Goal: Task Accomplishment & Management: Complete application form

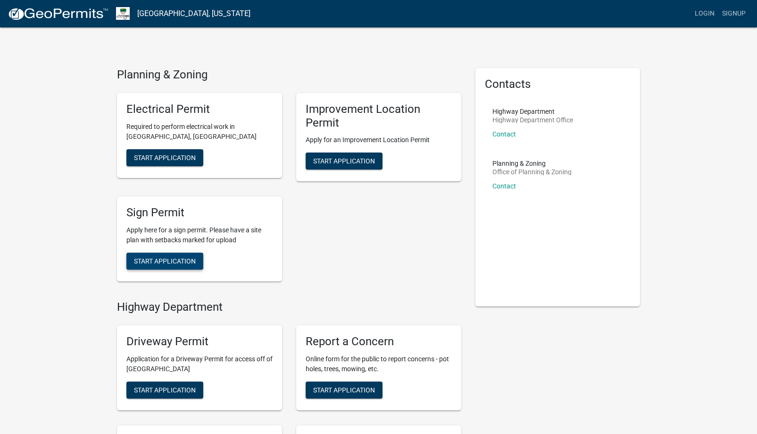
click at [190, 261] on span "Start Application" at bounding box center [165, 261] width 62 height 8
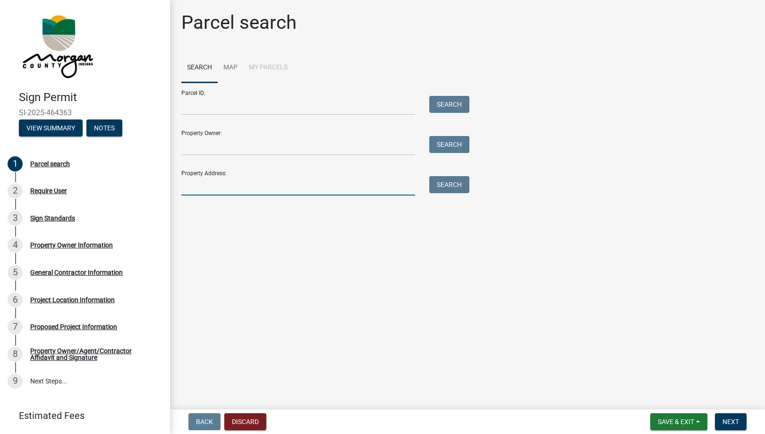
click at [220, 185] on input "Property Address:" at bounding box center [298, 185] width 234 height 19
click at [197, 189] on input "Property Address:" at bounding box center [298, 185] width 234 height 19
click at [432, 186] on button "Search" at bounding box center [449, 184] width 40 height 17
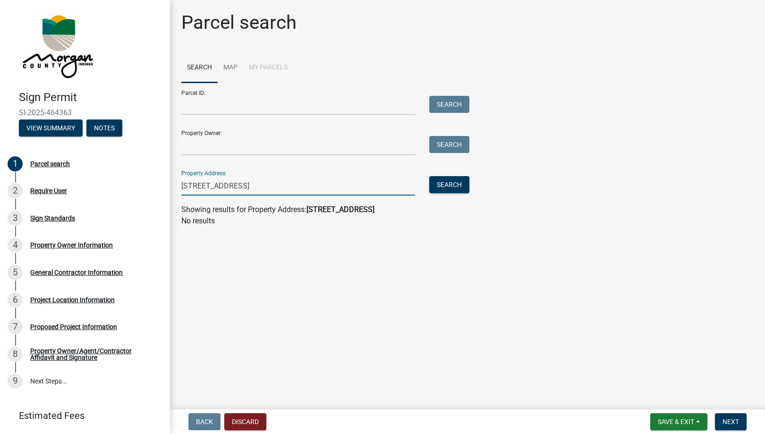
click at [241, 185] on input "6078 E State Road 144 Mooresville In 46158" at bounding box center [298, 185] width 234 height 19
click at [326, 185] on input "6078 E State Rd 144 Mooresville In 46158" at bounding box center [298, 185] width 234 height 19
type input "6078 E State Rd 144"
click at [317, 151] on input "Property Owner:" at bounding box center [298, 145] width 234 height 19
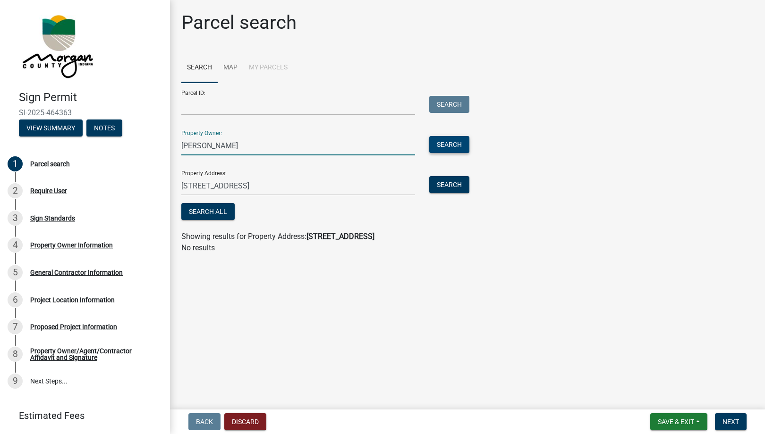
type input "Melissa Taylor"
click at [442, 146] on button "Search" at bounding box center [449, 144] width 40 height 17
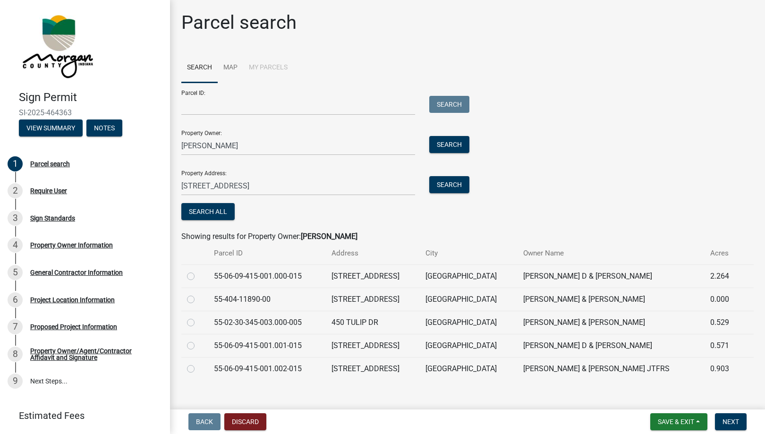
click at [198, 270] on label at bounding box center [198, 270] width 0 height 0
click at [198, 276] on input "radio" at bounding box center [201, 273] width 6 height 6
radio input "true"
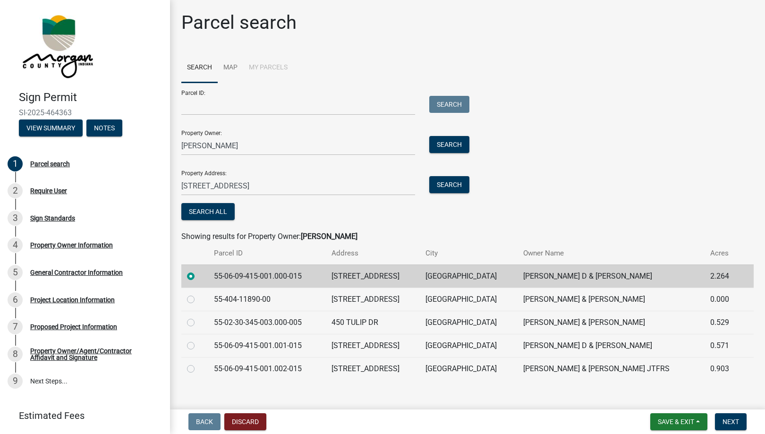
scroll to position [11, 0]
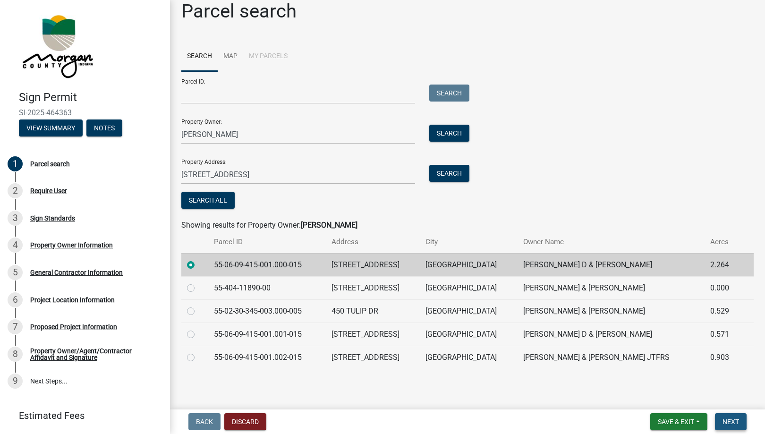
click at [723, 423] on span "Next" at bounding box center [730, 422] width 17 height 8
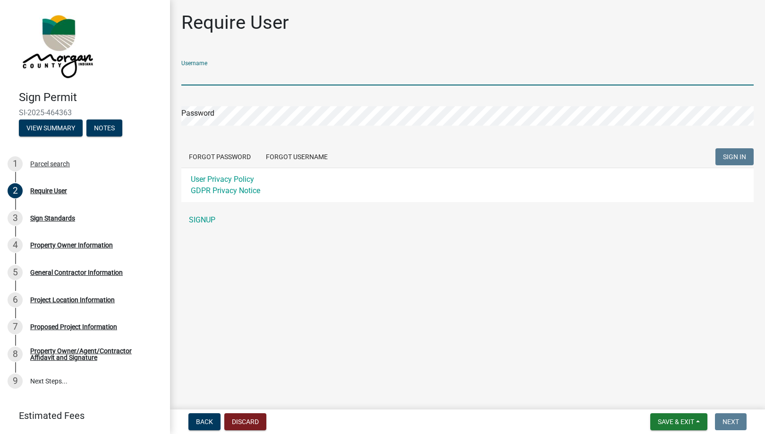
click at [207, 76] on input "Username" at bounding box center [467, 75] width 572 height 19
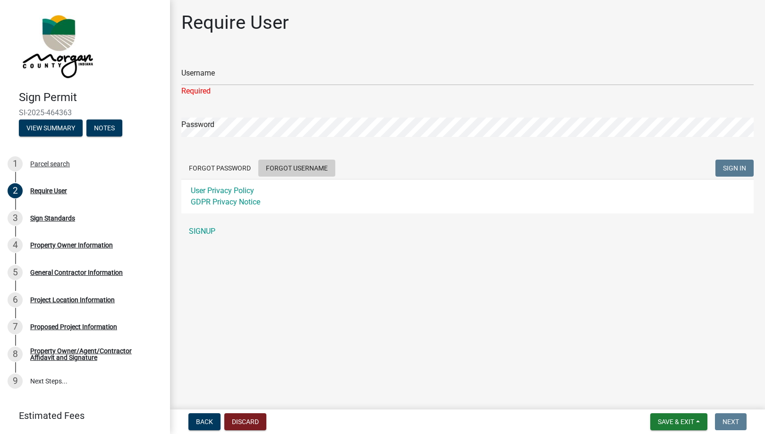
click at [295, 156] on form "Username Required Password Forgot Password Forgot Username SIGN IN User Privacy…" at bounding box center [467, 133] width 572 height 160
click at [309, 170] on button "Forgot Username" at bounding box center [296, 168] width 77 height 17
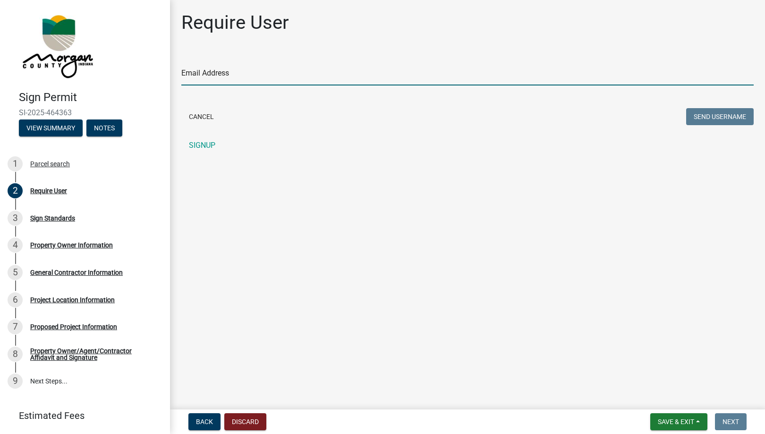
click at [216, 75] on input "Email Address" at bounding box center [467, 75] width 572 height 19
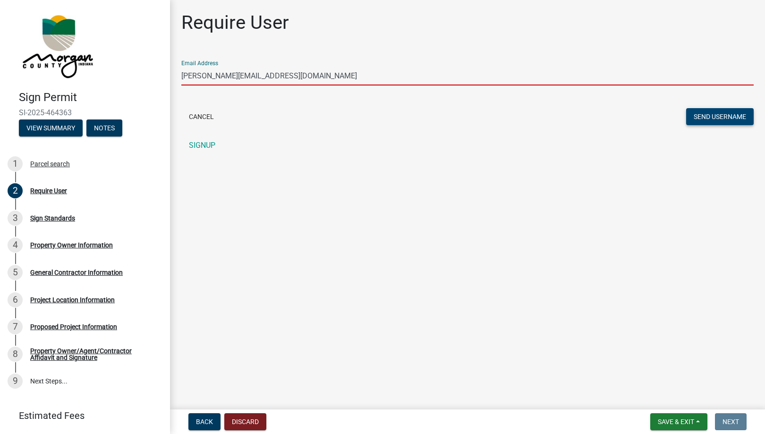
click at [716, 120] on button "Send Username" at bounding box center [719, 116] width 67 height 17
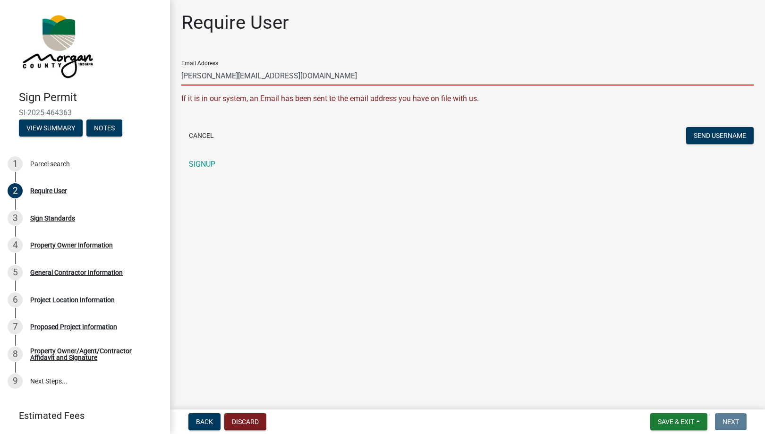
click at [254, 74] on input "[PERSON_NAME][EMAIL_ADDRESS][DOMAIN_NAME]" at bounding box center [467, 75] width 572 height 19
click at [199, 79] on input "[PERSON_NAME][EMAIL_ADDRESS][DOMAIN_NAME]" at bounding box center [467, 75] width 572 height 19
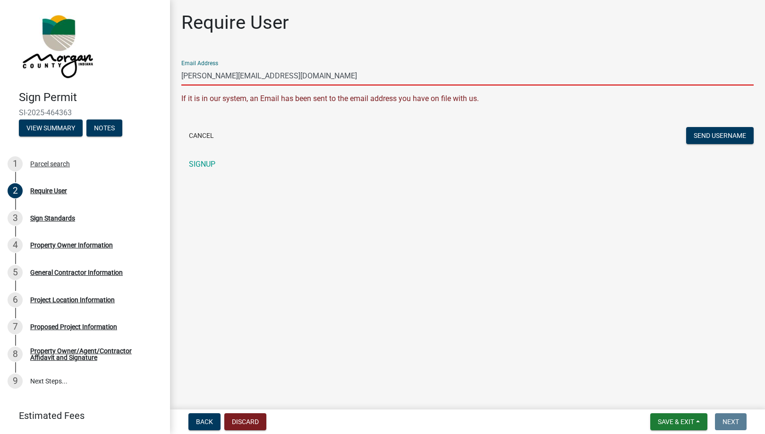
click at [194, 74] on input "[PERSON_NAME][EMAIL_ADDRESS][DOMAIN_NAME]" at bounding box center [467, 75] width 572 height 19
click at [258, 206] on main "Require User Email Address deric@dggraphicsindy.com If it is in our system, an …" at bounding box center [467, 202] width 595 height 405
click at [200, 76] on input "[PERSON_NAME][EMAIL_ADDRESS][DOMAIN_NAME]" at bounding box center [467, 75] width 572 height 19
type input "kalie@dggraphicsindy.com"
click at [696, 134] on button "Send Username" at bounding box center [719, 135] width 67 height 17
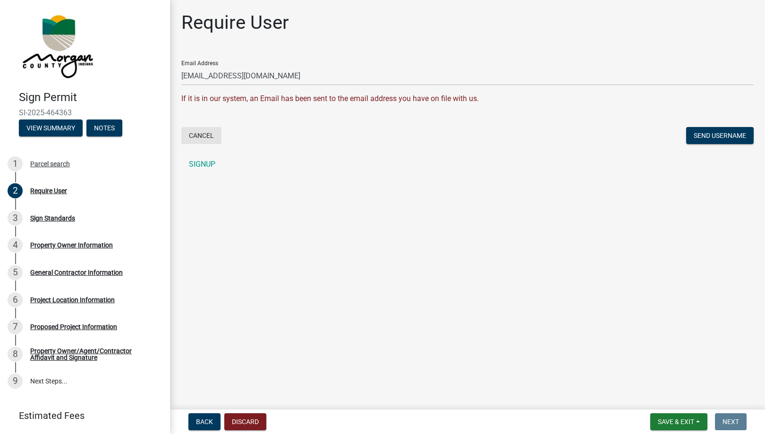
click at [213, 135] on button "Cancel" at bounding box center [201, 135] width 40 height 17
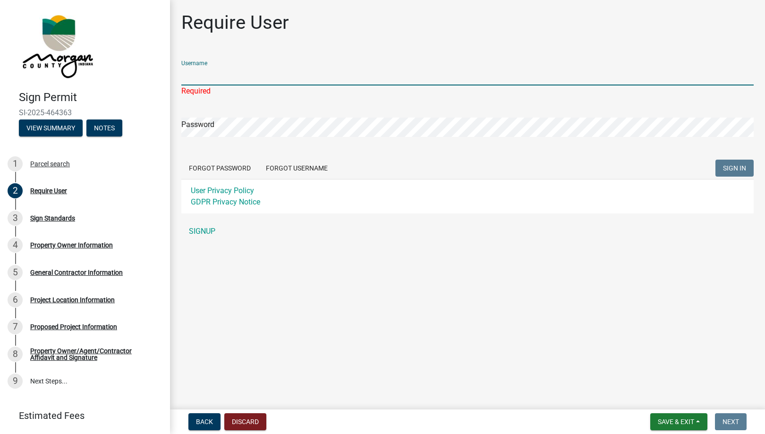
click at [283, 67] on input "Username" at bounding box center [467, 75] width 572 height 19
click at [223, 174] on button "Forgot Password" at bounding box center [219, 168] width 77 height 17
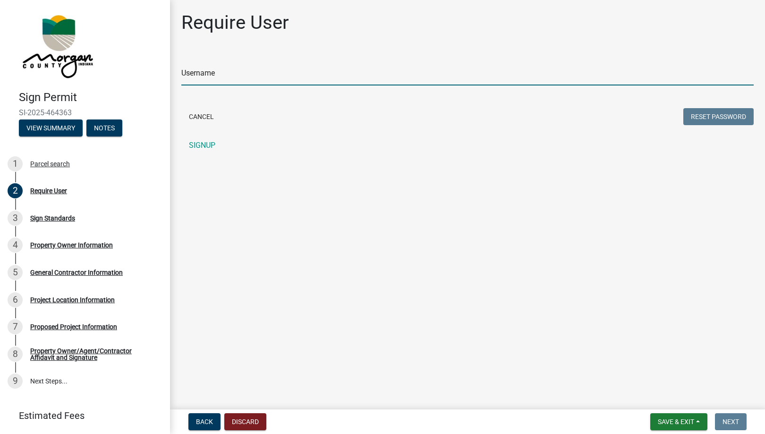
click at [225, 81] on input "Username" at bounding box center [467, 75] width 572 height 19
type input "dggraphics"
click at [683, 108] on button "Reset Password" at bounding box center [718, 116] width 70 height 17
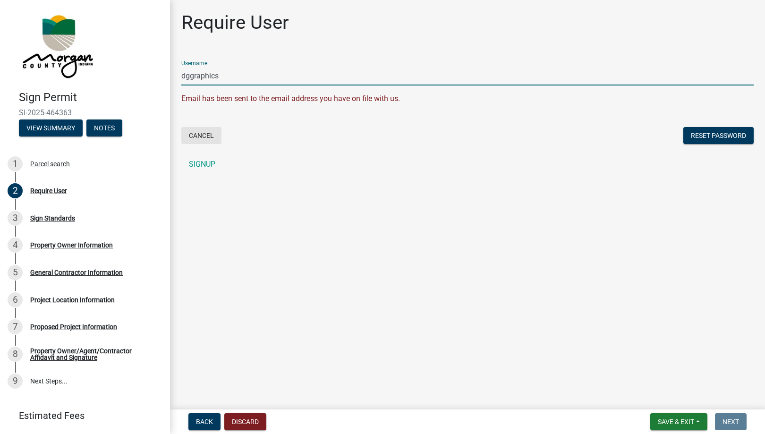
click at [202, 135] on button "Cancel" at bounding box center [201, 135] width 40 height 17
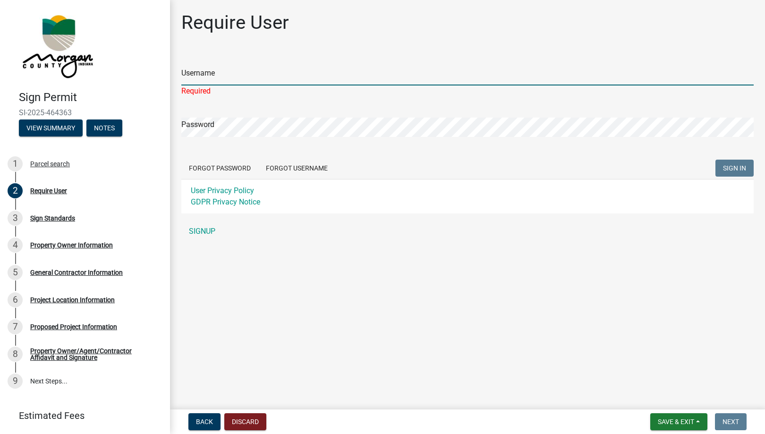
click at [206, 78] on input "Username" at bounding box center [467, 75] width 572 height 19
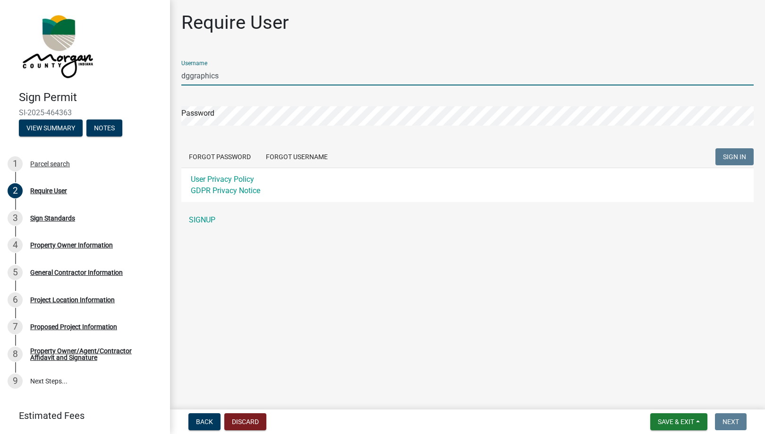
type input "dggraphics"
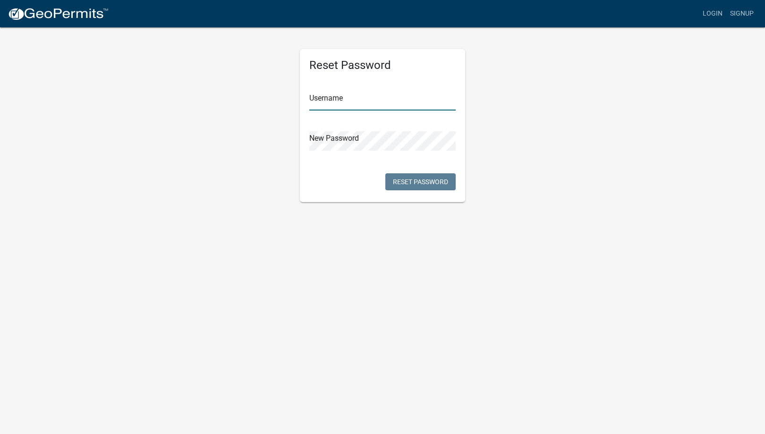
click at [384, 106] on input "text" at bounding box center [382, 100] width 146 height 19
type input "dggraphics"
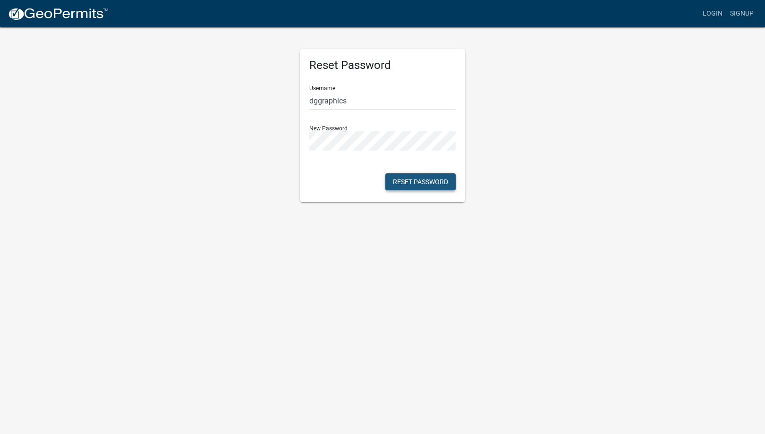
click at [412, 182] on button "Reset Password" at bounding box center [420, 181] width 70 height 17
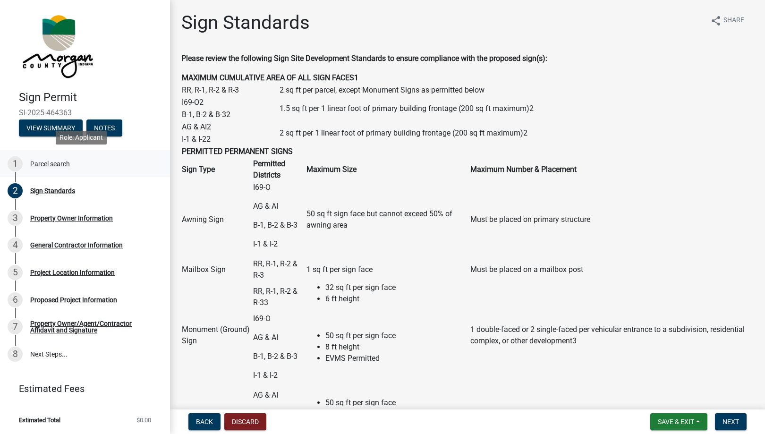
click at [50, 166] on div "Parcel search" at bounding box center [50, 163] width 40 height 7
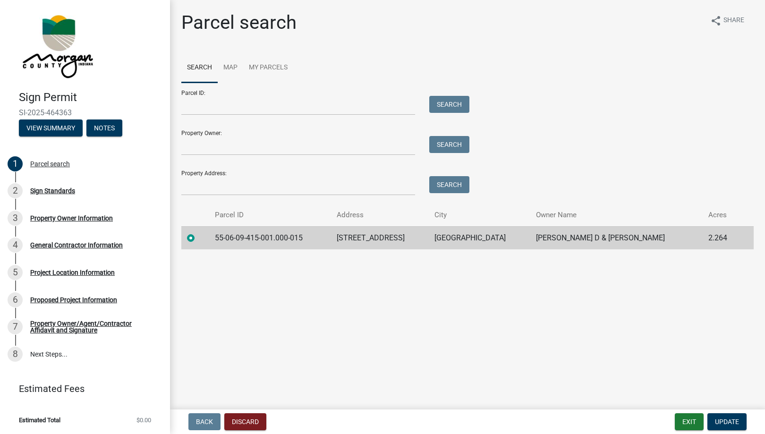
click at [275, 235] on td "55-06-09-415-001.000-015" at bounding box center [270, 237] width 122 height 23
click at [60, 188] on div "Sign Standards" at bounding box center [52, 190] width 45 height 7
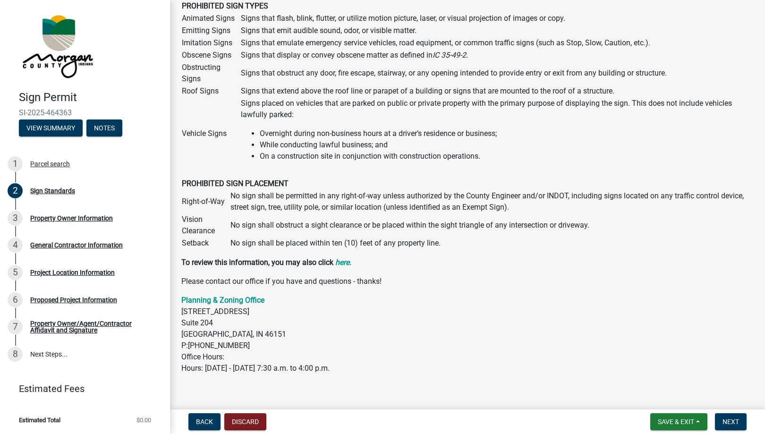
scroll to position [827, 0]
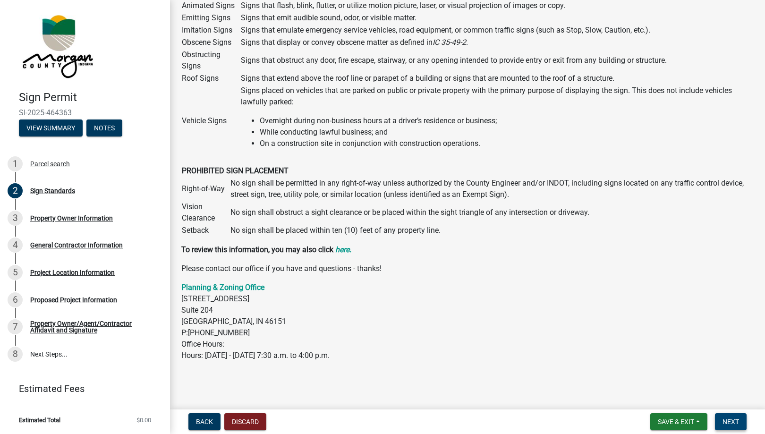
click at [740, 422] on button "Next" at bounding box center [731, 421] width 32 height 17
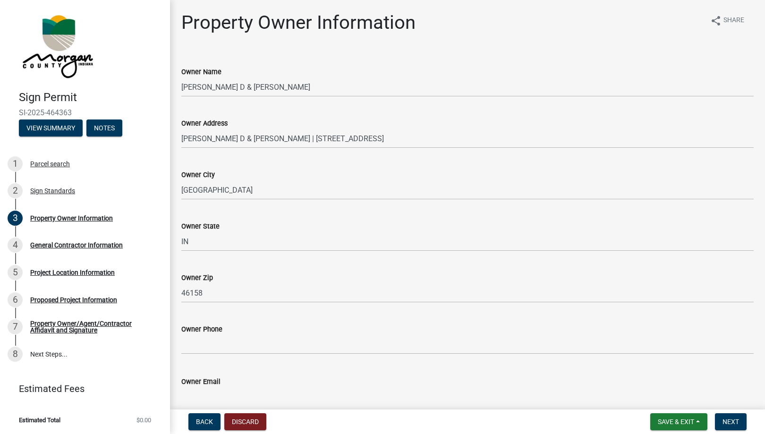
scroll to position [45, 0]
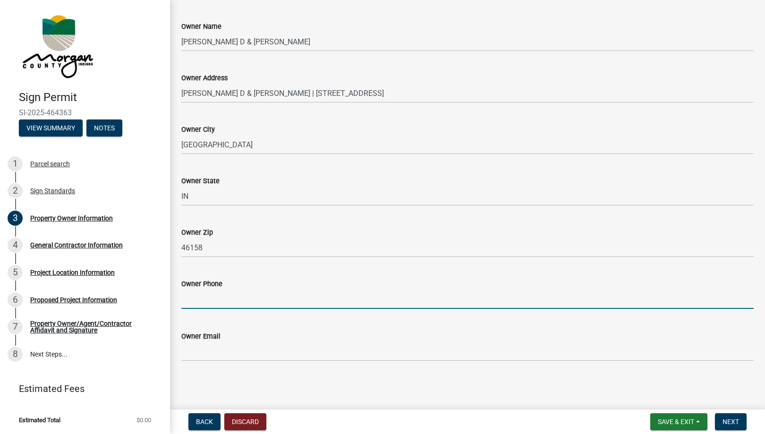
click at [230, 296] on input "text" at bounding box center [467, 298] width 572 height 19
type input "3174300113"
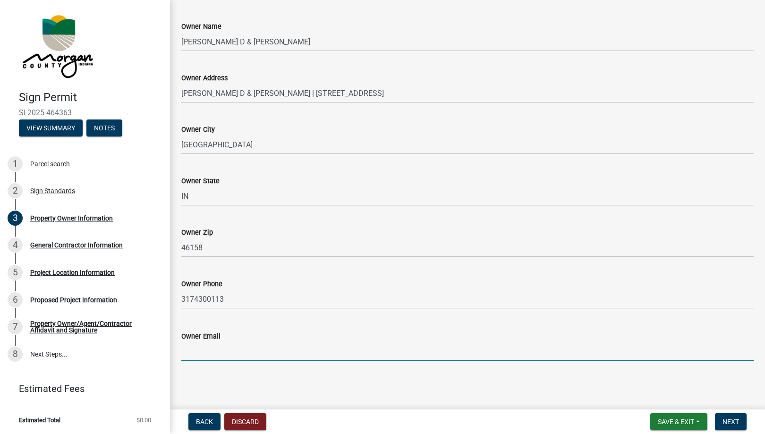
click at [220, 353] on input "Owner Email" at bounding box center [467, 351] width 572 height 19
type input "[EMAIL_ADDRESS][DOMAIN_NAME]"
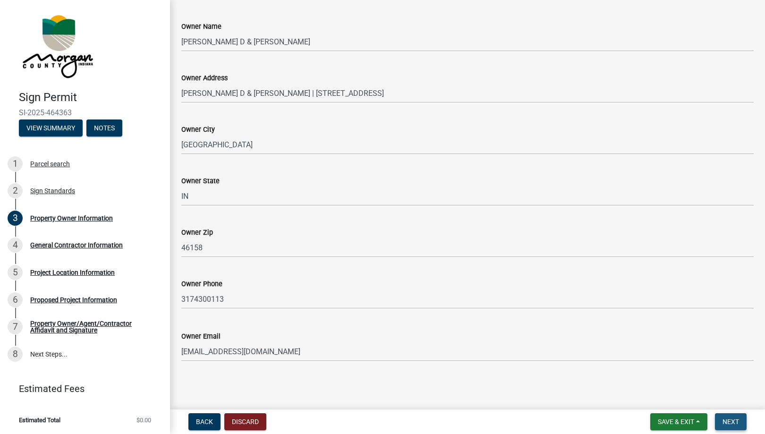
click at [729, 421] on span "Next" at bounding box center [730, 422] width 17 height 8
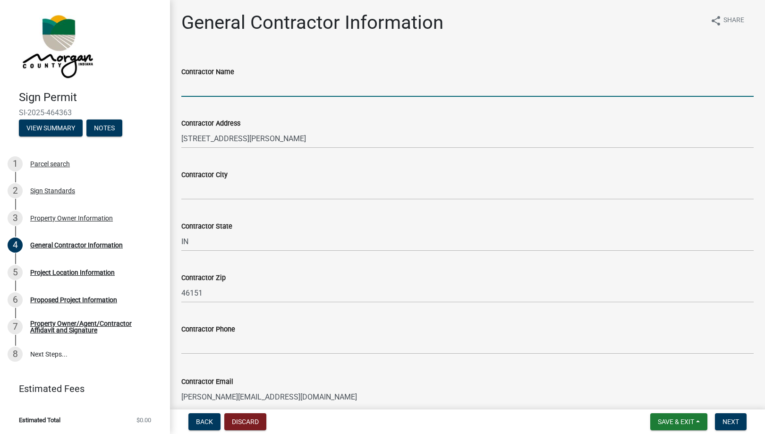
click at [273, 95] on input "Contractor Name" at bounding box center [467, 86] width 572 height 19
type input "DG Graphics"
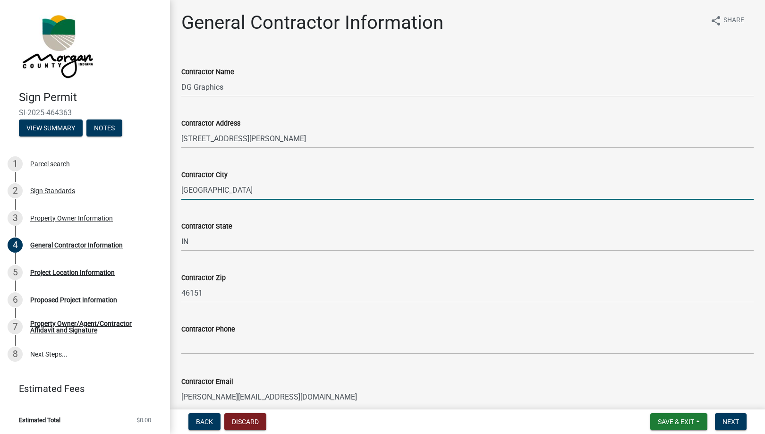
type input "[GEOGRAPHIC_DATA]"
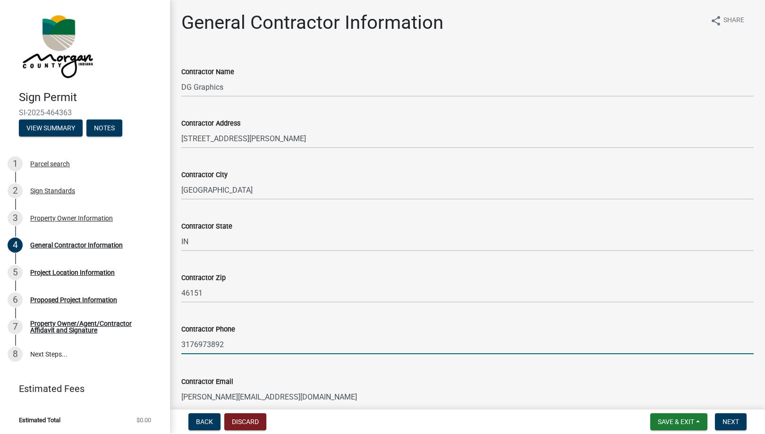
scroll to position [45, 0]
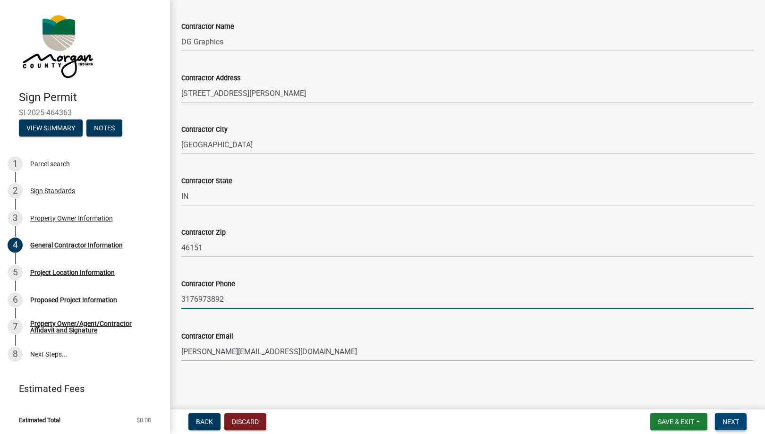
type input "3176973892"
click at [731, 418] on span "Next" at bounding box center [730, 422] width 17 height 8
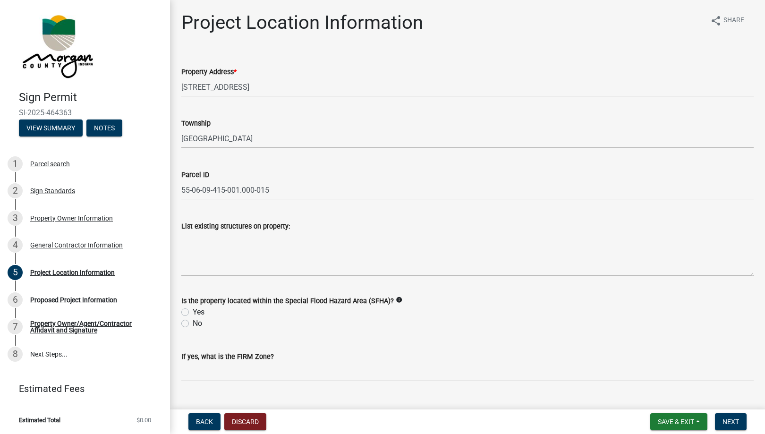
scroll to position [20, 0]
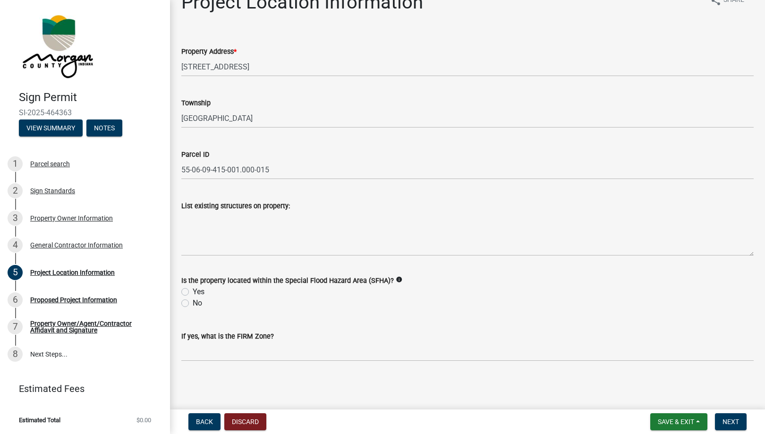
click at [193, 303] on label "No" at bounding box center [197, 302] width 9 height 11
click at [193, 303] on input "No" at bounding box center [196, 300] width 6 height 6
radio input "true"
click at [235, 249] on textarea "List existing structures on property:" at bounding box center [467, 233] width 572 height 44
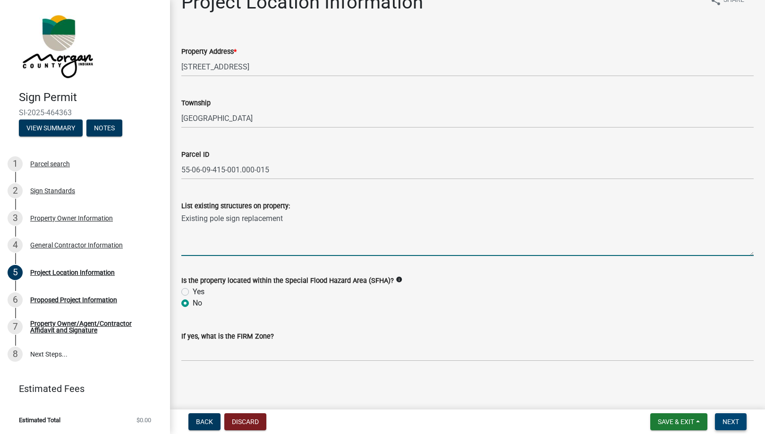
type textarea "Existing pole sign replacement"
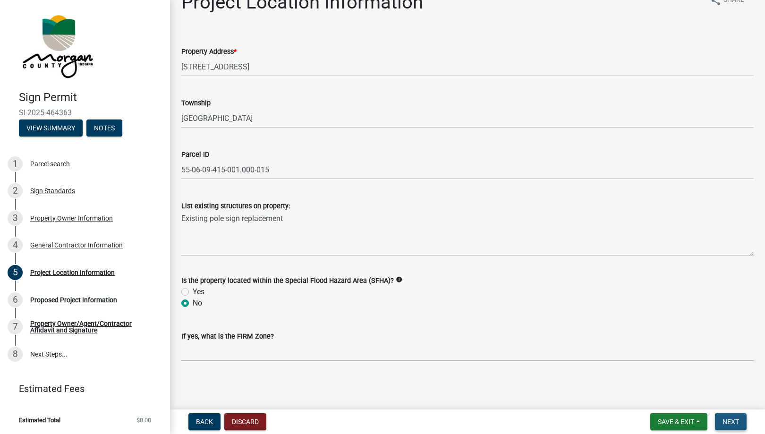
click at [726, 424] on span "Next" at bounding box center [730, 422] width 17 height 8
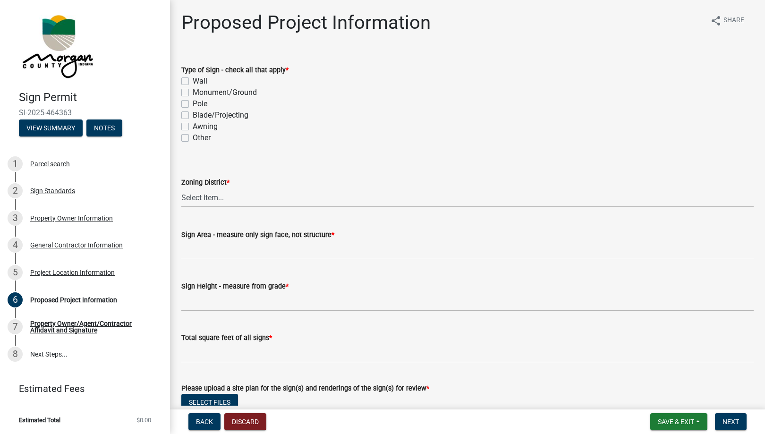
click at [193, 102] on label "Pole" at bounding box center [200, 103] width 15 height 11
click at [193, 102] on input "Pole" at bounding box center [196, 101] width 6 height 6
checkbox input "true"
checkbox input "false"
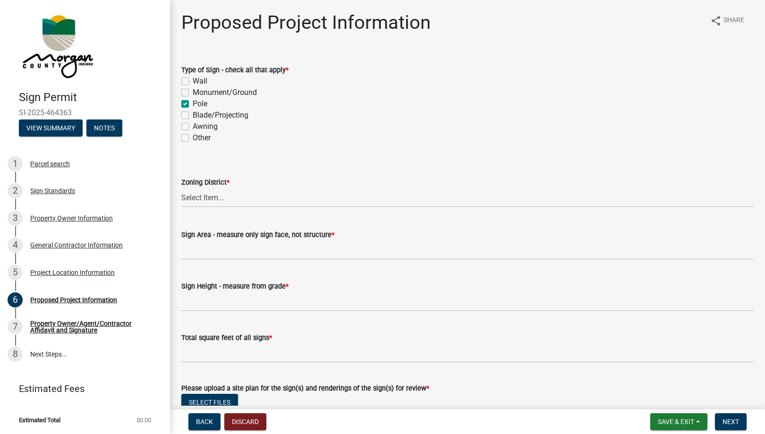
checkbox input "true"
checkbox input "false"
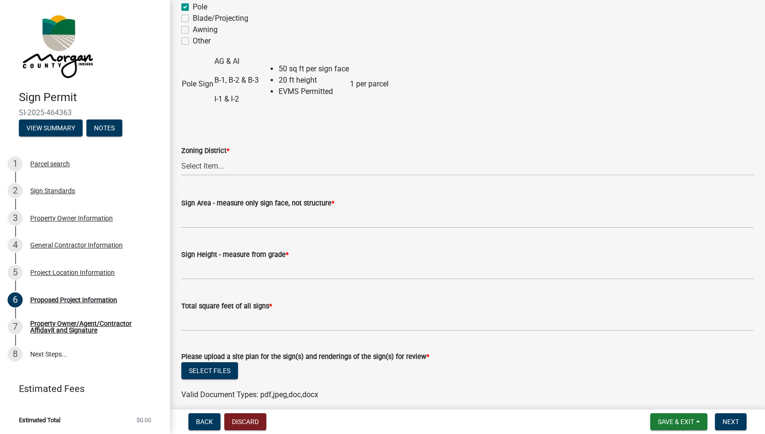
scroll to position [100, 0]
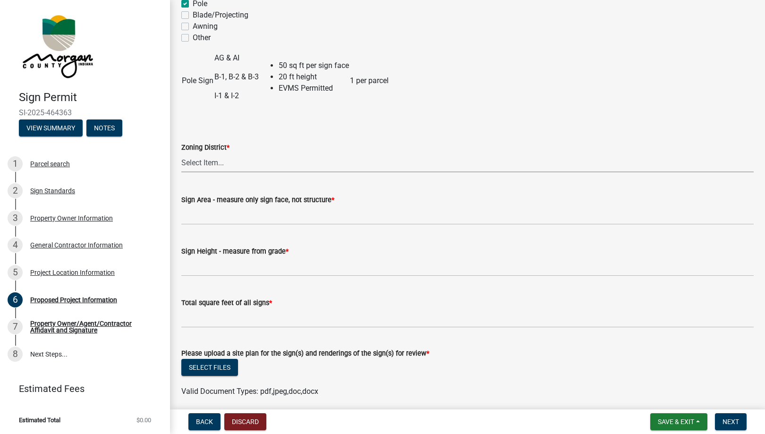
click at [205, 162] on select "Select Item... AI - Intensive Agriculture District AG - Agriculture District RR…" at bounding box center [467, 162] width 572 height 19
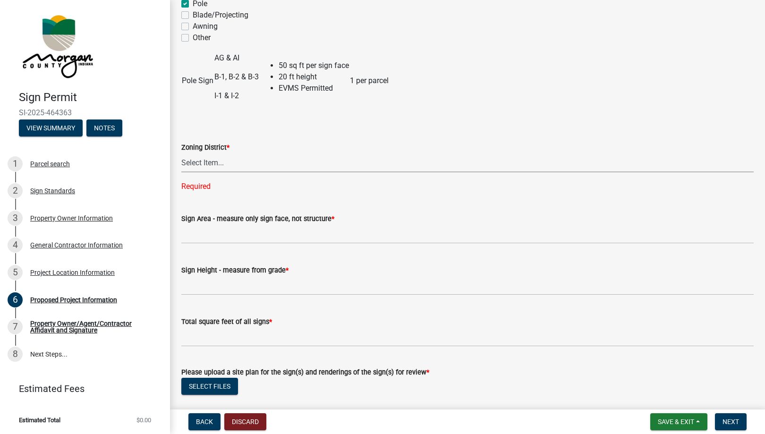
click at [214, 161] on select "Select Item... AI - Intensive Agriculture District AG - Agriculture District RR…" at bounding box center [467, 162] width 572 height 19
click at [239, 168] on select "Select Item... AI - Intensive Agriculture District AG - Agriculture District RR…" at bounding box center [467, 162] width 572 height 19
click at [181, 153] on select "Select Item... AI - Intensive Agriculture District AG - Agriculture District RR…" at bounding box center [467, 162] width 572 height 19
select select "b2b6a795-79ea-408b-a6ca-c1c6c7d68e2e"
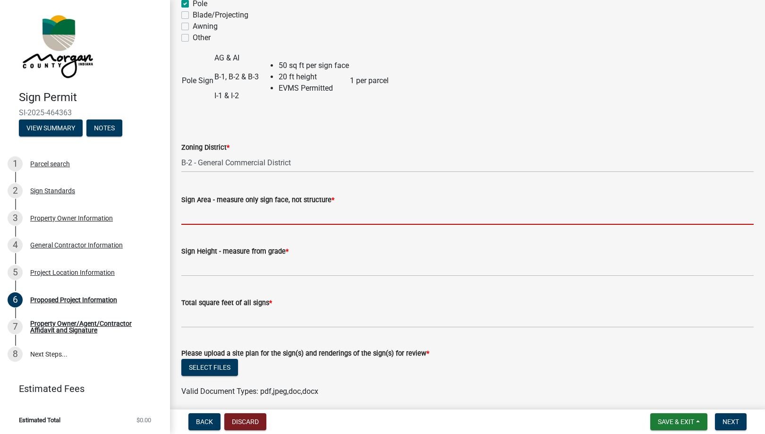
click at [261, 219] on input "Sign Area - measure only sign face, not structure *" at bounding box center [467, 214] width 572 height 19
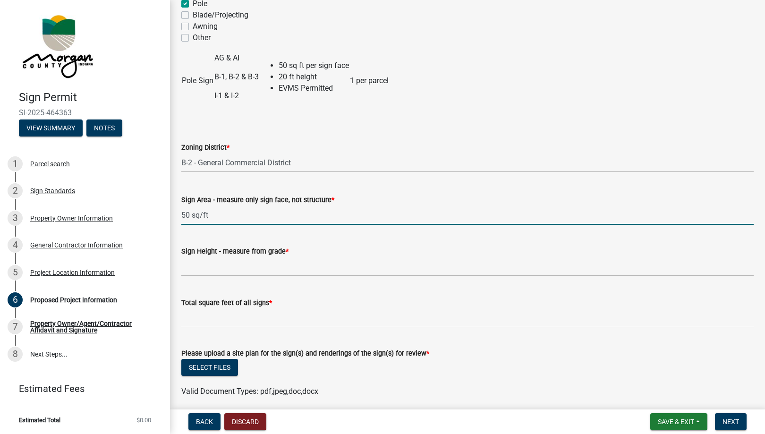
type input "50 sq/ft"
click at [247, 271] on input "Sign Height - measure from grade *" at bounding box center [467, 266] width 572 height 19
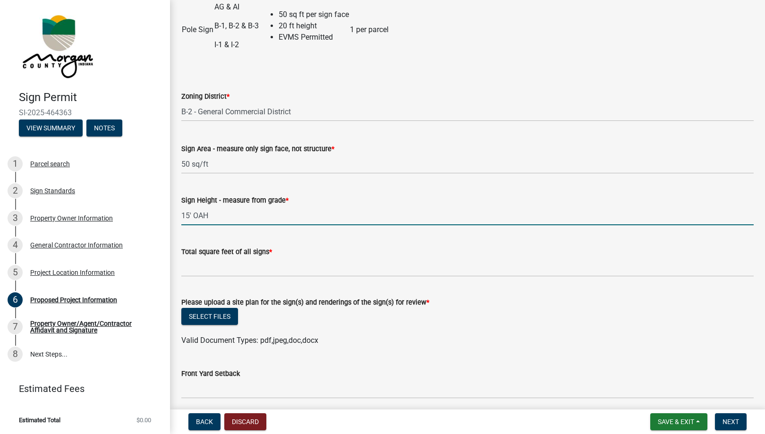
scroll to position [151, 0]
type input "15' OAH"
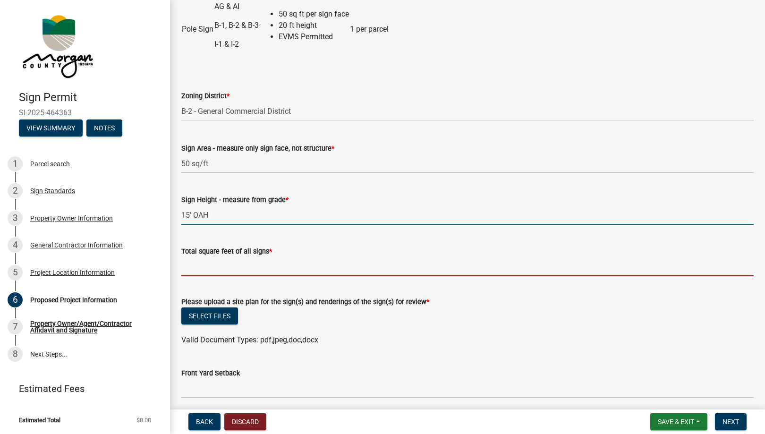
click at [247, 271] on input "text" at bounding box center [467, 266] width 572 height 19
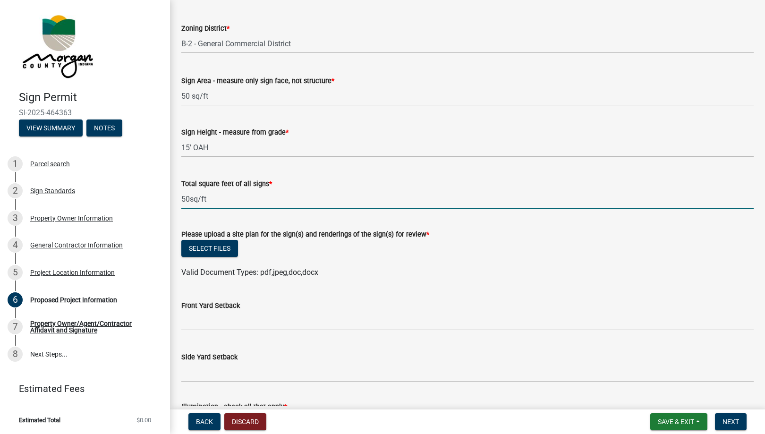
scroll to position [223, 0]
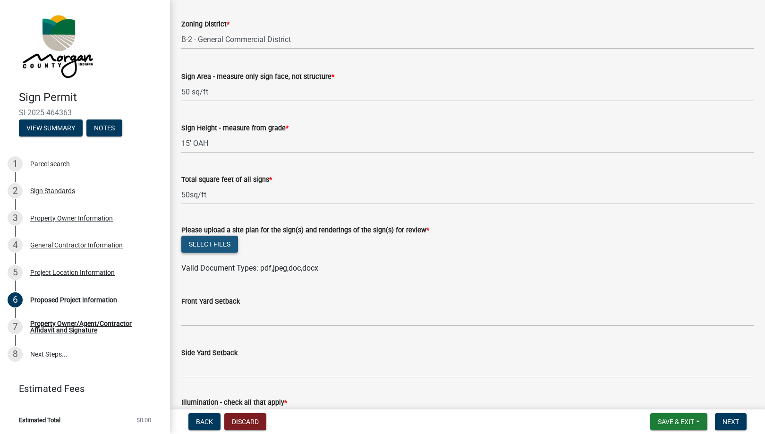
type input "50"
click at [223, 243] on button "Select files" at bounding box center [209, 244] width 57 height 17
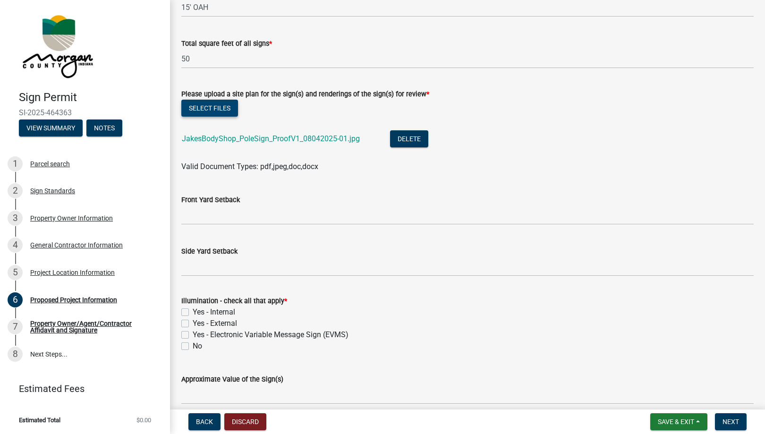
scroll to position [372, 0]
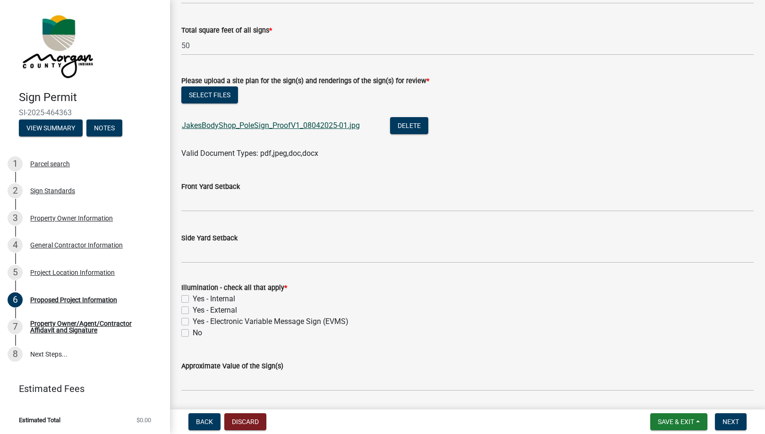
click at [309, 128] on link "JakesBodyShop_PoleSign_ProofV1_08042025-01.jpg" at bounding box center [271, 125] width 178 height 9
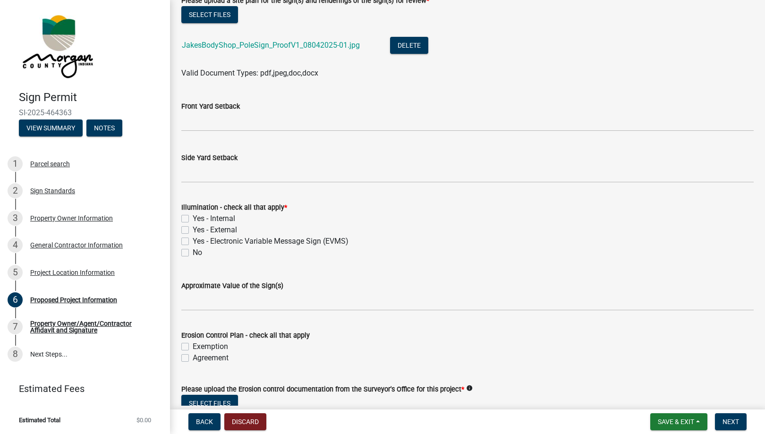
scroll to position [454, 0]
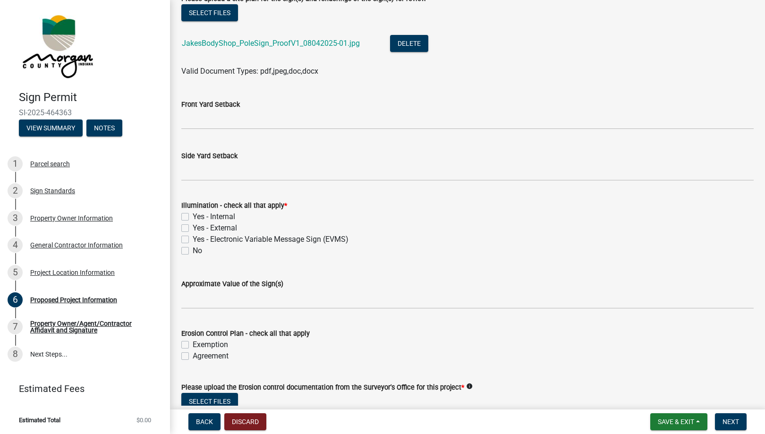
click at [193, 216] on label "Yes - Internal" at bounding box center [214, 216] width 42 height 11
click at [193, 216] on input "Yes - Internal" at bounding box center [196, 214] width 6 height 6
checkbox input "true"
checkbox input "false"
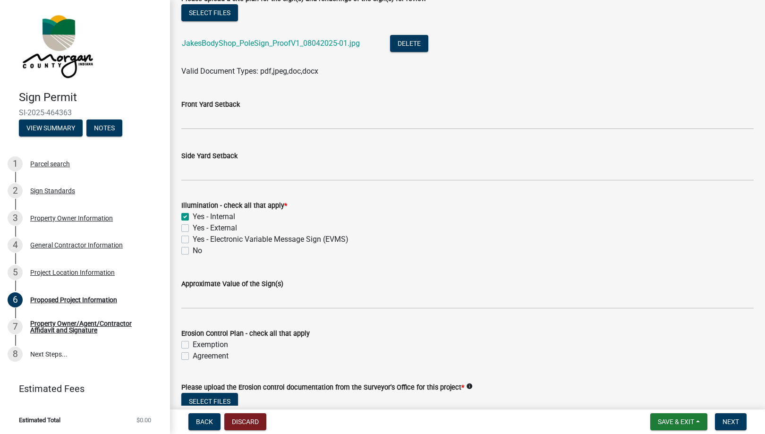
checkbox input "false"
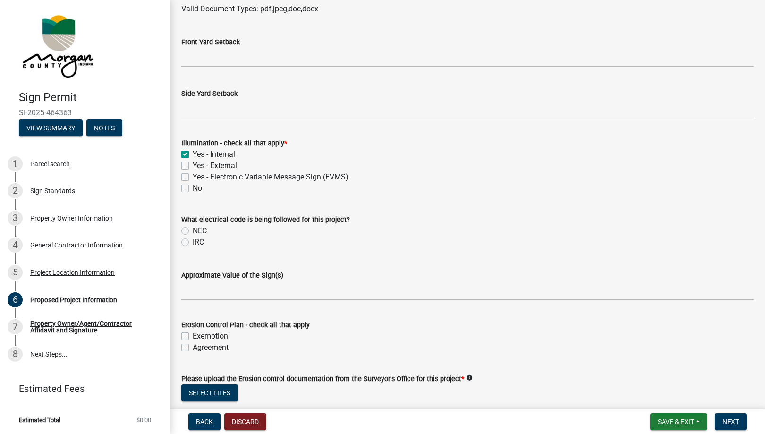
scroll to position [579, 0]
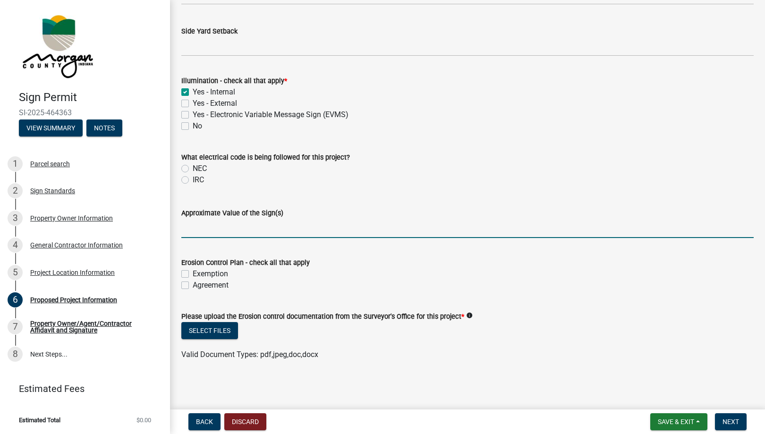
click at [259, 233] on input "Approximate Value of the Sign(s)" at bounding box center [467, 228] width 572 height 19
type input "$20,000"
click at [731, 417] on button "Next" at bounding box center [731, 421] width 32 height 17
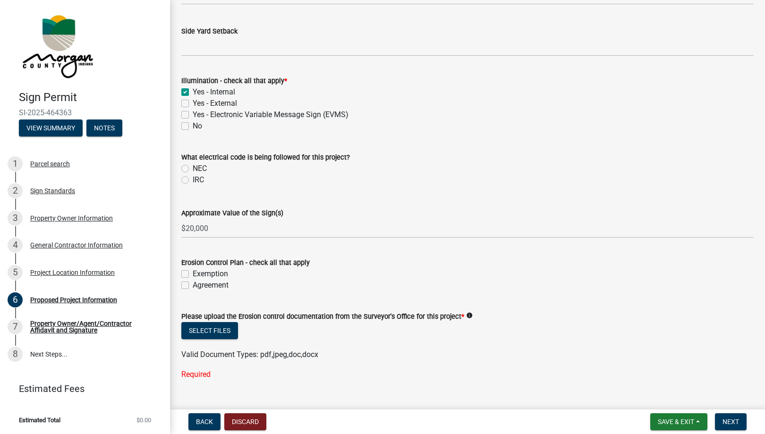
click at [202, 381] on wm-data-entity-input "Please upload the Erosion control documentation from the Surveyor's Office for …" at bounding box center [467, 343] width 572 height 88
click at [202, 372] on div "Required" at bounding box center [467, 374] width 572 height 11
click at [193, 272] on label "Exemption" at bounding box center [210, 273] width 35 height 11
click at [193, 272] on input "Exemption" at bounding box center [196, 271] width 6 height 6
checkbox input "true"
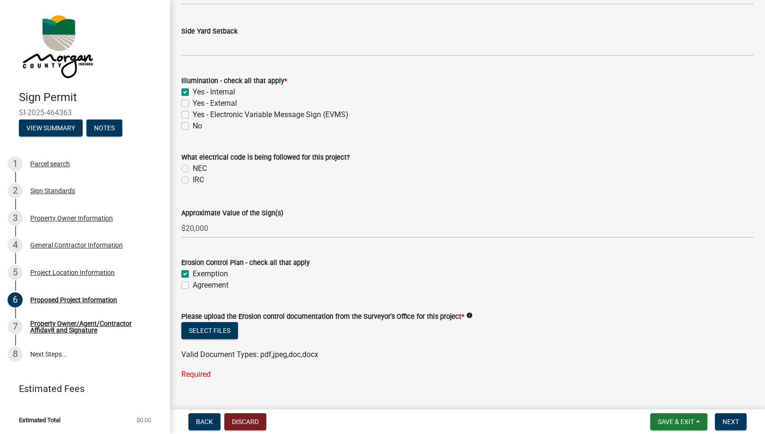
checkbox input "false"
click at [729, 424] on span "Next" at bounding box center [730, 422] width 17 height 8
click at [212, 333] on button "Select files" at bounding box center [209, 330] width 57 height 17
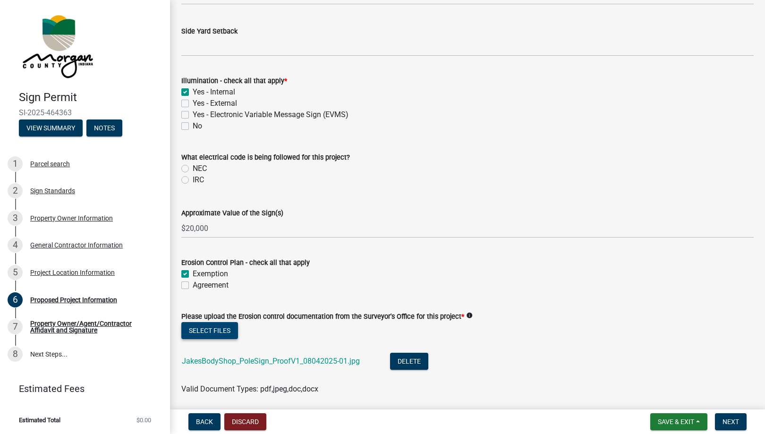
scroll to position [614, 0]
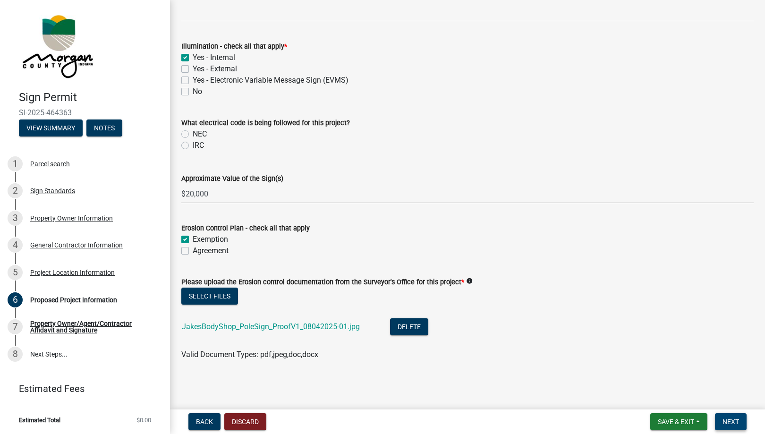
click at [731, 421] on span "Next" at bounding box center [730, 422] width 17 height 8
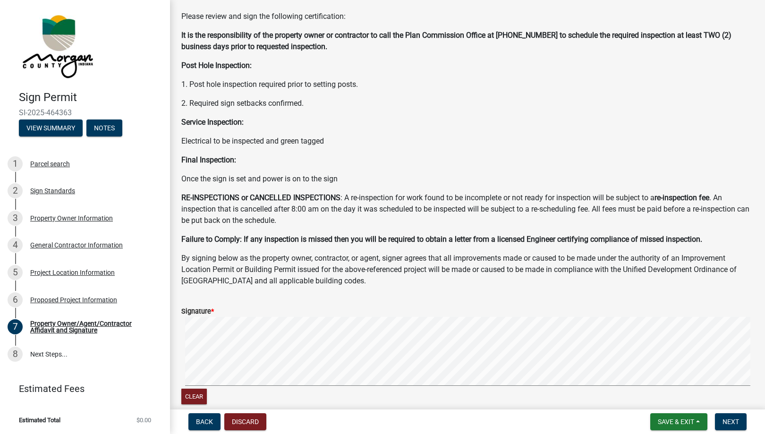
scroll to position [44, 0]
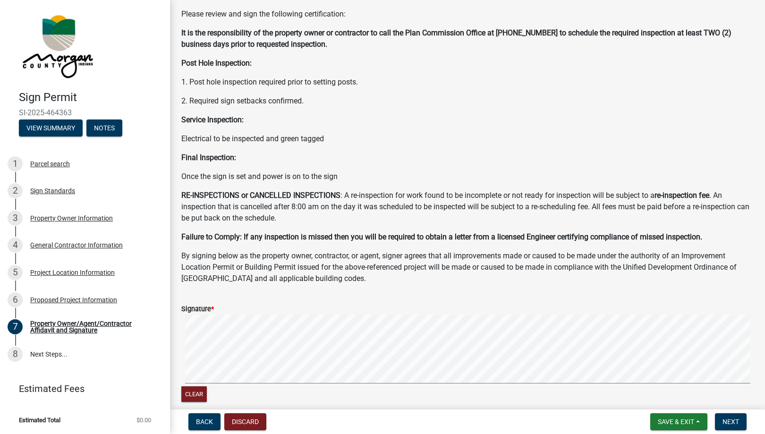
click at [426, 146] on div "Please review and sign the following certification: It is the responsibility of…" at bounding box center [467, 146] width 572 height 276
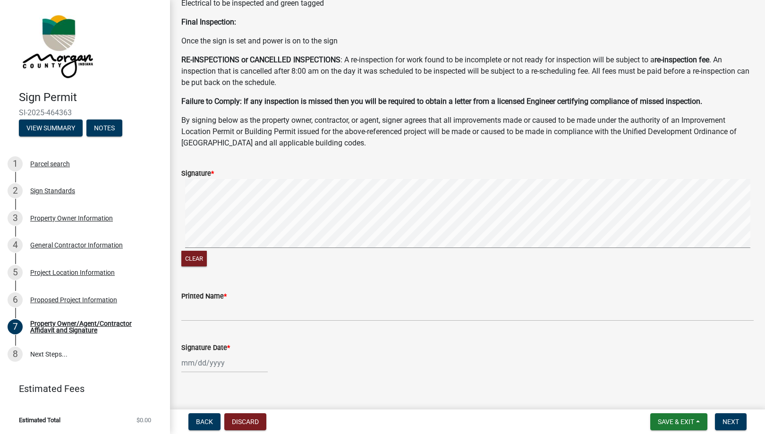
scroll to position [180, 0]
click at [303, 178] on form "Signature * Clear" at bounding box center [467, 212] width 572 height 112
click at [195, 316] on input "Printed Name *" at bounding box center [467, 310] width 572 height 19
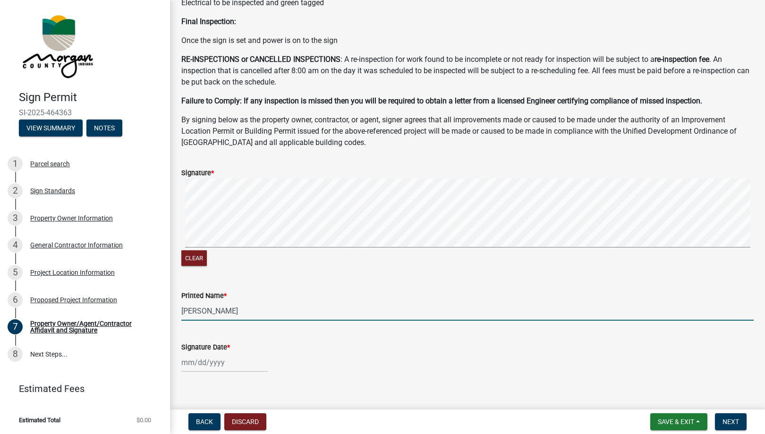
type input "[PERSON_NAME]"
click at [218, 362] on div at bounding box center [224, 362] width 86 height 19
select select "8"
select select "2025"
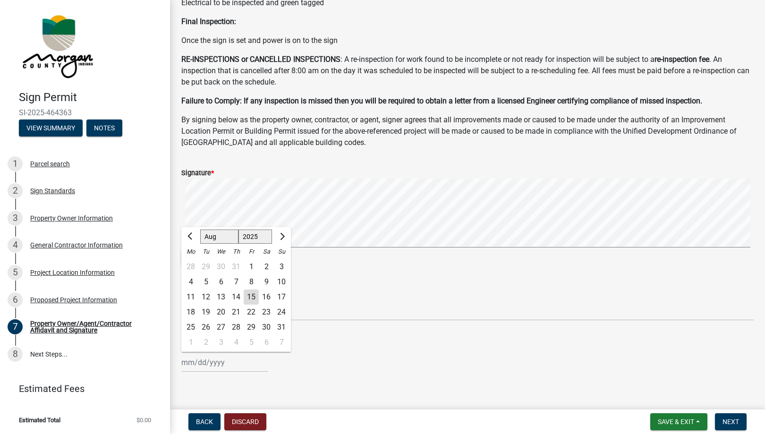
click at [252, 296] on div "15" at bounding box center [251, 296] width 15 height 15
type input "[DATE]"
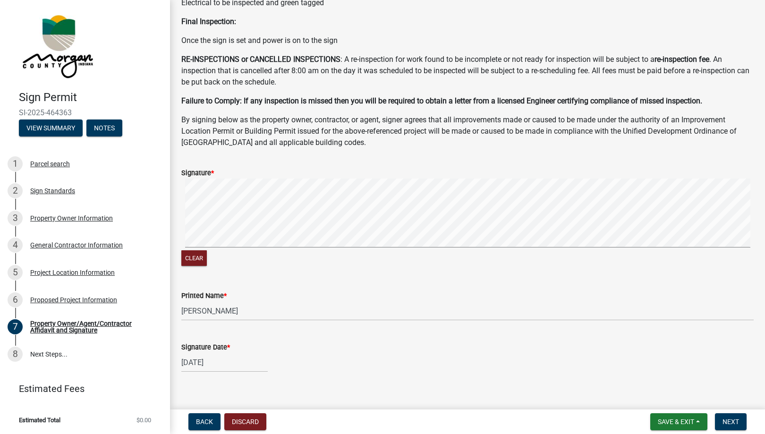
scroll to position [192, 0]
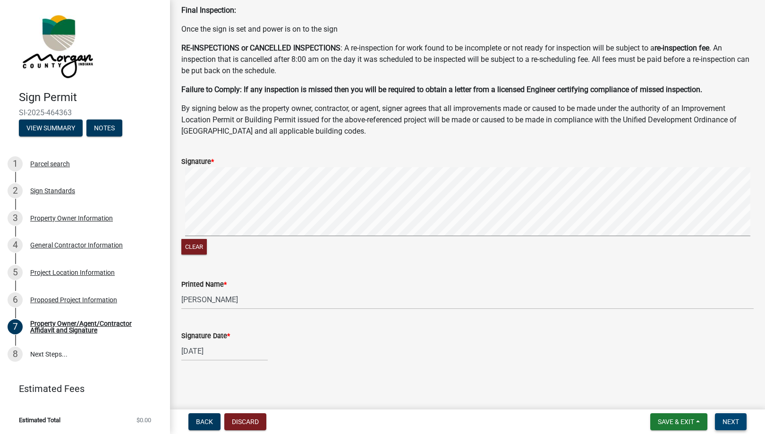
click at [730, 421] on span "Next" at bounding box center [730, 422] width 17 height 8
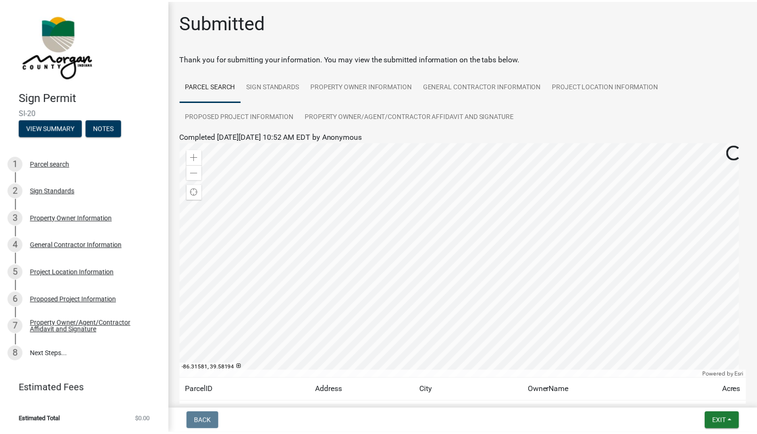
scroll to position [75, 0]
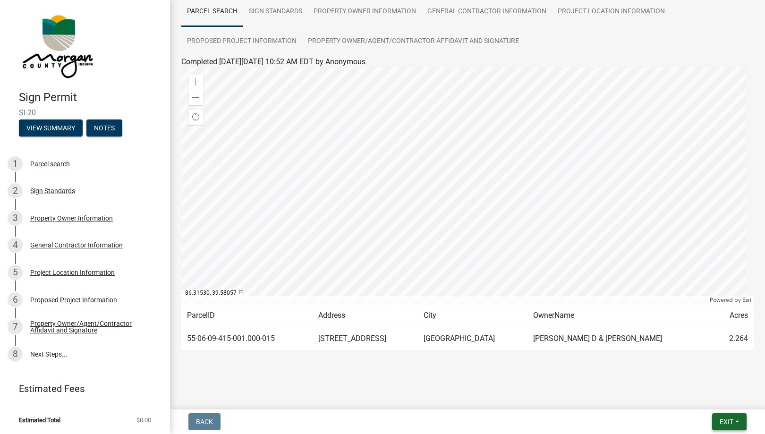
click at [738, 422] on button "Exit" at bounding box center [729, 421] width 34 height 17
click at [702, 396] on button "Save & Exit" at bounding box center [709, 397] width 76 height 23
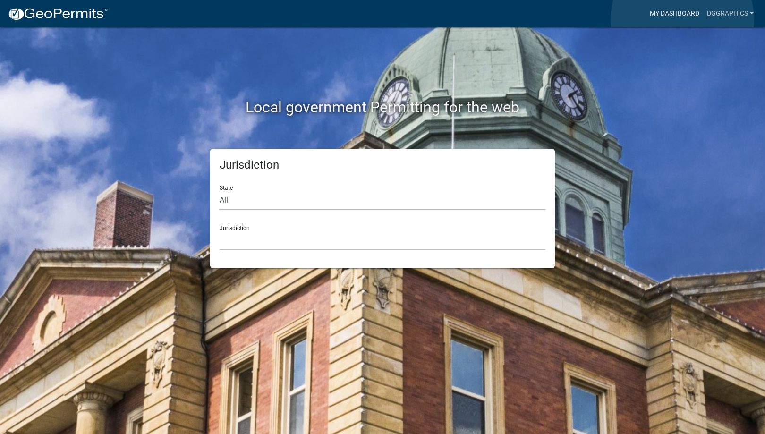
click at [682, 19] on link "My Dashboard" at bounding box center [674, 14] width 57 height 18
